Goal: Task Accomplishment & Management: Use online tool/utility

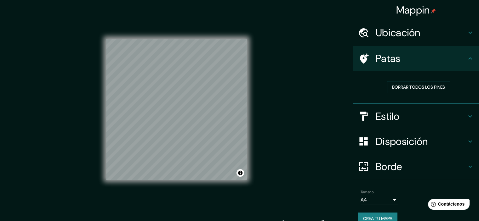
scroll to position [5, 0]
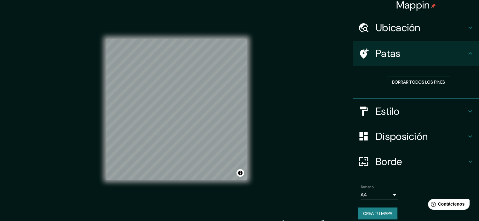
click at [403, 48] on h4 "Patas" at bounding box center [420, 53] width 91 height 13
click at [409, 31] on font "Ubicación" at bounding box center [397, 27] width 45 height 13
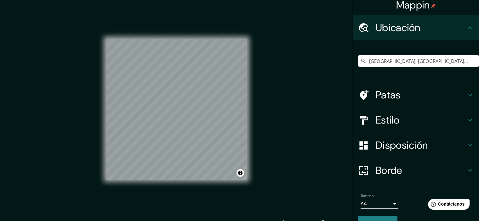
click at [410, 29] on font "Ubicación" at bounding box center [397, 27] width 45 height 13
click at [398, 95] on h4 "Patas" at bounding box center [420, 95] width 91 height 13
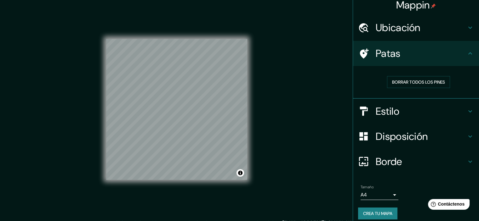
click at [397, 103] on div "Estilo" at bounding box center [416, 111] width 126 height 25
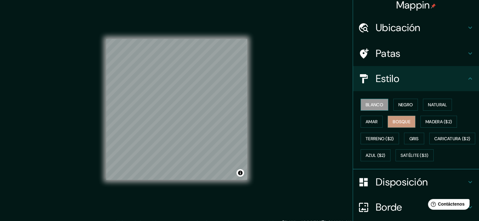
click at [378, 103] on font "Blanco" at bounding box center [374, 105] width 18 height 6
click at [393, 107] on button "Negro" at bounding box center [405, 105] width 25 height 12
click at [370, 108] on font "Blanco" at bounding box center [374, 105] width 18 height 8
click at [428, 105] on font "Natural" at bounding box center [437, 105] width 19 height 6
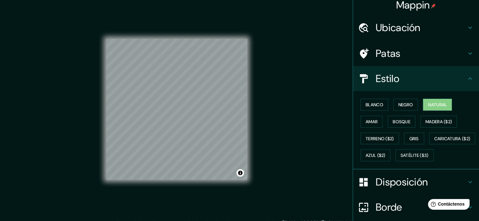
click at [381, 120] on div "Blanco Negro Natural [PERSON_NAME] ($2) Terreno ($2) Gris Caricatura ($2) Azul …" at bounding box center [418, 130] width 121 height 68
click at [400, 122] on font "Bosque" at bounding box center [401, 122] width 18 height 6
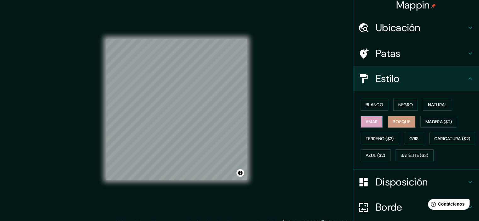
click at [370, 121] on font "Amar" at bounding box center [371, 122] width 12 height 6
click at [383, 138] on font "Terreno ($2)" at bounding box center [379, 139] width 28 height 6
click at [373, 124] on button "Amar" at bounding box center [371, 122] width 22 height 12
click at [434, 123] on font "Madera ($2)" at bounding box center [438, 122] width 26 height 6
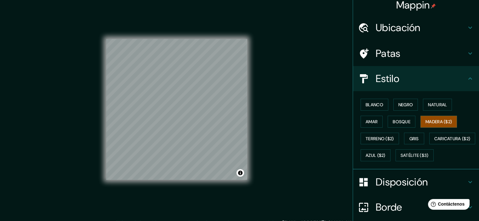
click at [379, 120] on div "Blanco Negro Natural [PERSON_NAME] ($2) Terreno ($2) Gris Caricatura ($2) Azul …" at bounding box center [418, 130] width 121 height 68
click at [373, 121] on font "Amar" at bounding box center [371, 122] width 12 height 6
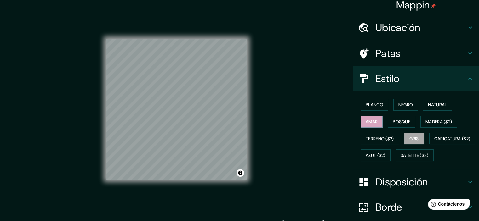
click at [409, 136] on font "Gris" at bounding box center [413, 139] width 9 height 6
click at [382, 125] on div "Blanco Negro Natural [PERSON_NAME] ($2) Terreno ($2) Gris Caricatura ($2) Azul …" at bounding box center [418, 130] width 121 height 68
click at [365, 121] on font "Amar" at bounding box center [371, 122] width 12 height 6
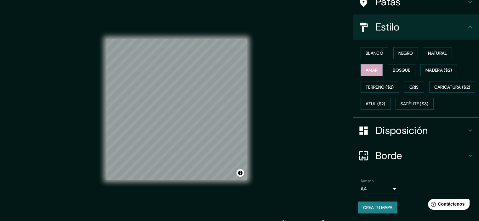
click at [414, 155] on h4 "Borde" at bounding box center [420, 156] width 91 height 13
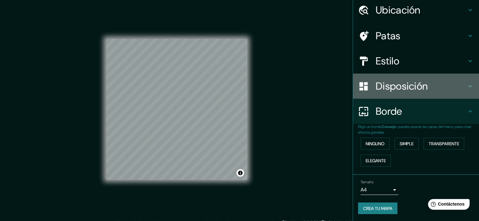
click at [407, 86] on font "Disposición" at bounding box center [401, 86] width 52 height 13
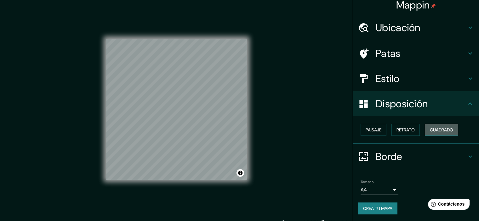
click at [432, 127] on font "Cuadrado" at bounding box center [441, 130] width 23 height 6
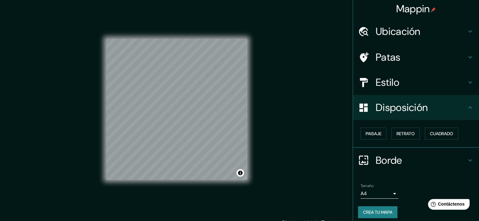
scroll to position [0, 0]
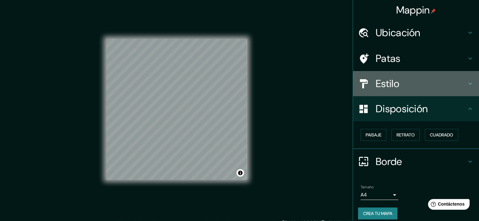
click at [404, 83] on h4 "Estilo" at bounding box center [420, 83] width 91 height 13
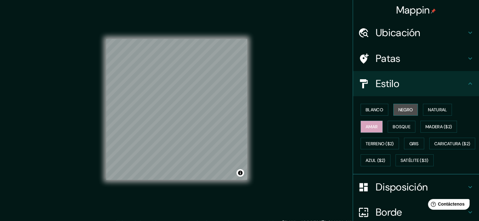
click at [403, 112] on font "Negro" at bounding box center [405, 110] width 15 height 6
click at [411, 145] on font "Gris" at bounding box center [413, 144] width 9 height 6
click at [371, 130] on font "Amar" at bounding box center [371, 127] width 12 height 8
click at [388, 125] on button "Bosque" at bounding box center [401, 127] width 28 height 12
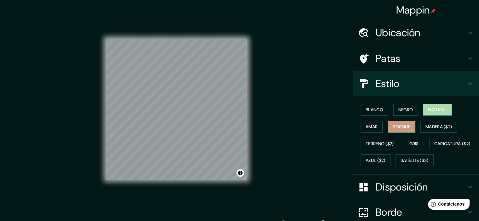
click at [423, 112] on button "Natural" at bounding box center [437, 110] width 29 height 12
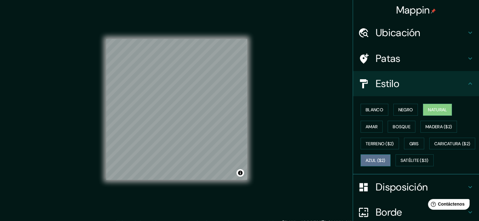
click at [385, 160] on font "Azul ($2)" at bounding box center [375, 161] width 20 height 6
click at [439, 107] on font "Natural" at bounding box center [437, 110] width 19 height 6
click at [378, 114] on button "Blanco" at bounding box center [374, 110] width 28 height 12
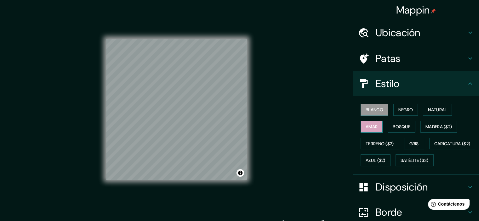
click at [373, 123] on font "Amar" at bounding box center [371, 127] width 12 height 8
click at [430, 107] on font "Natural" at bounding box center [437, 110] width 19 height 6
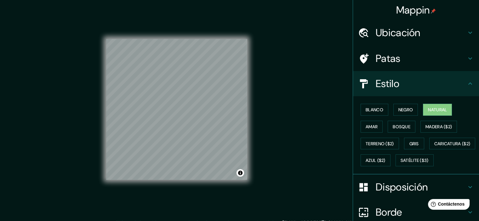
click at [380, 124] on div "Blanco Negro Natural [PERSON_NAME] ($2) Terreno ($2) Gris Caricatura ($2) Azul …" at bounding box center [418, 135] width 121 height 68
click at [370, 126] on font "Amar" at bounding box center [371, 127] width 12 height 6
click at [429, 109] on font "Natural" at bounding box center [437, 110] width 19 height 6
